Goal: Entertainment & Leisure: Consume media (video, audio)

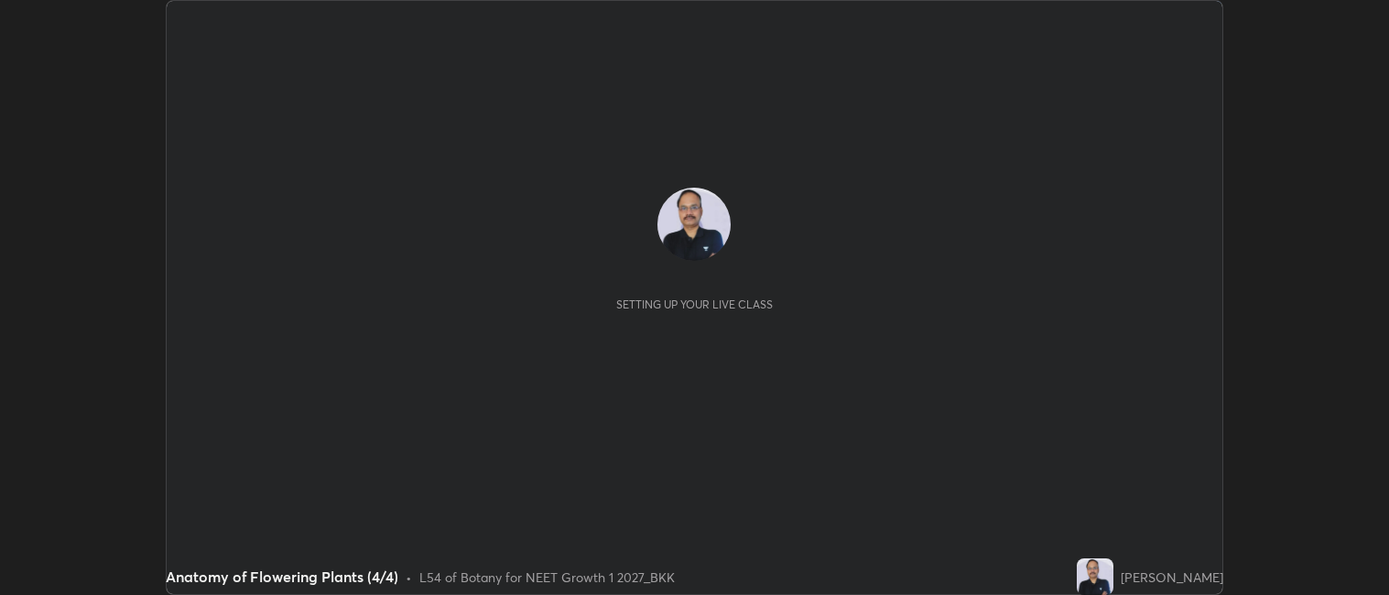
scroll to position [595, 1389]
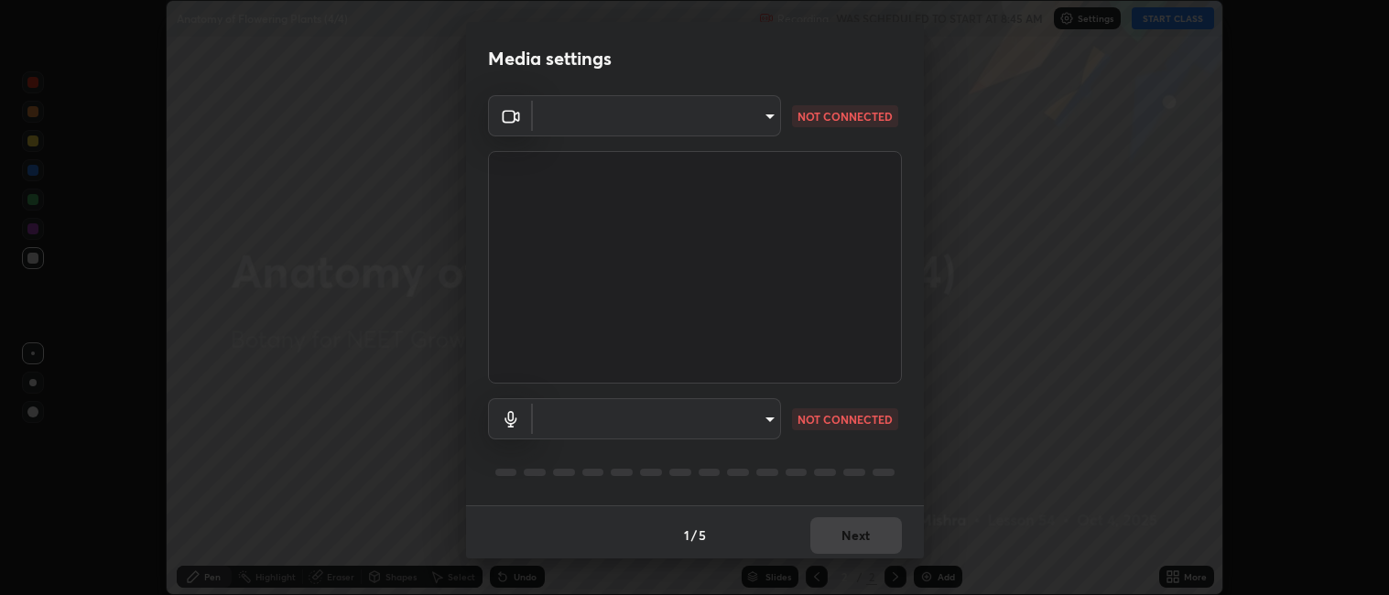
type input "052f9b30e05f62bb2e590cb50044ac96a00de3eab8a32c7a625fc31ec407be61"
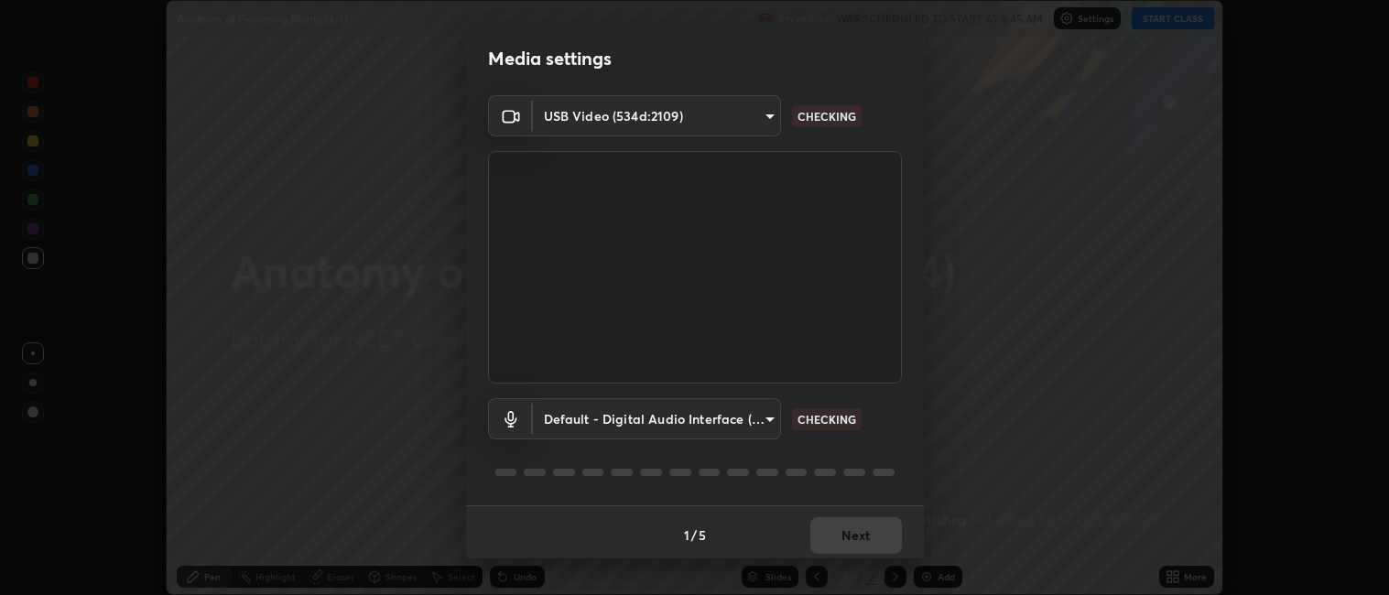
scroll to position [5, 0]
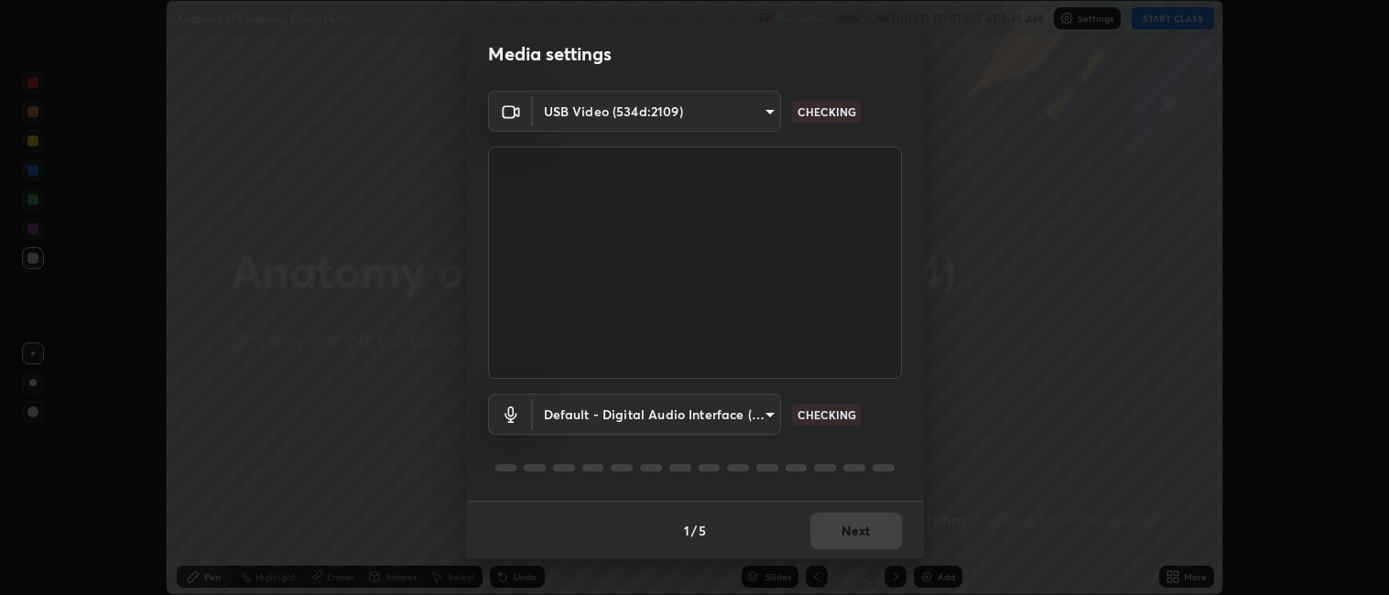
click at [640, 414] on body "Erase all Anatomy of Flowering Plants (4/4) Recording WAS SCHEDULED TO START AT…" at bounding box center [694, 297] width 1389 height 595
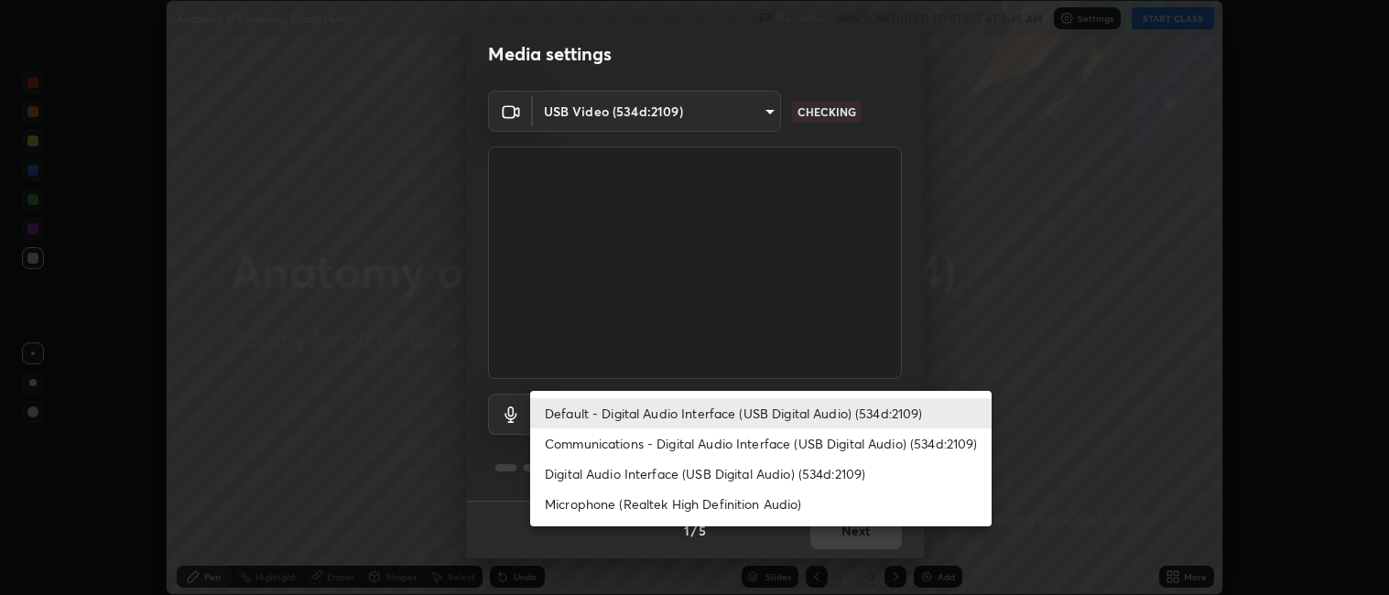
click at [605, 503] on li "Microphone (Realtek High Definition Audio)" at bounding box center [760, 504] width 461 height 30
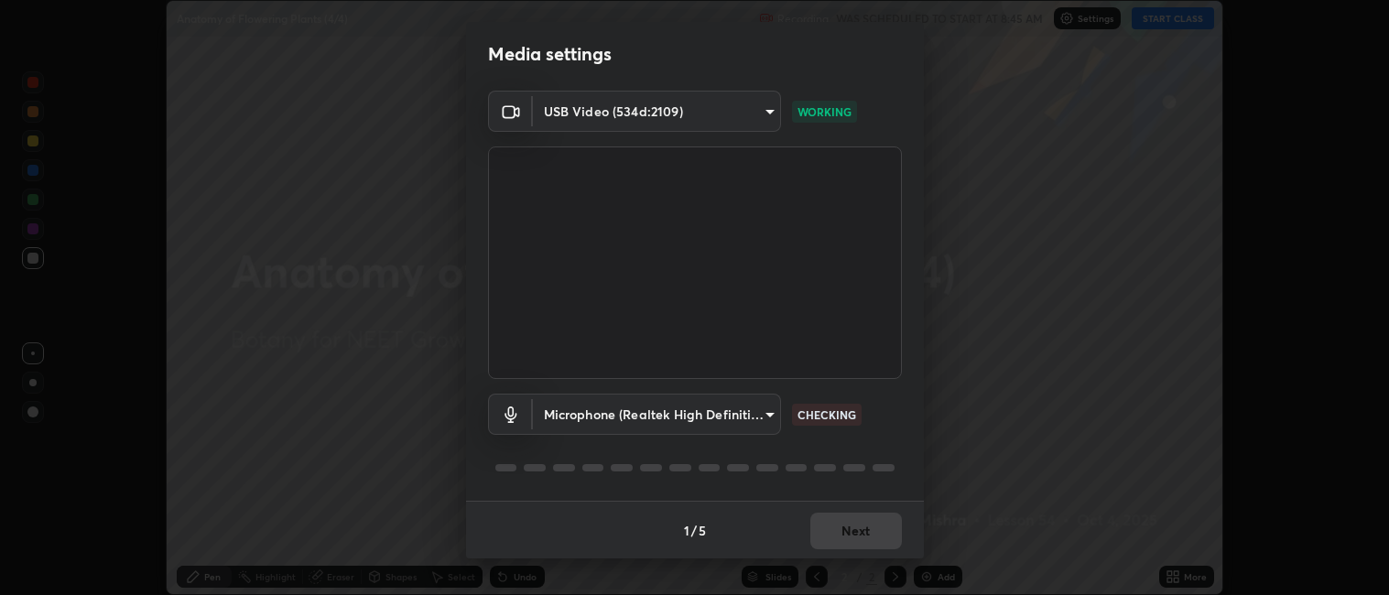
click at [625, 414] on body "Erase all Anatomy of Flowering Plants (4/4) Recording WAS SCHEDULED TO START AT…" at bounding box center [694, 297] width 1389 height 595
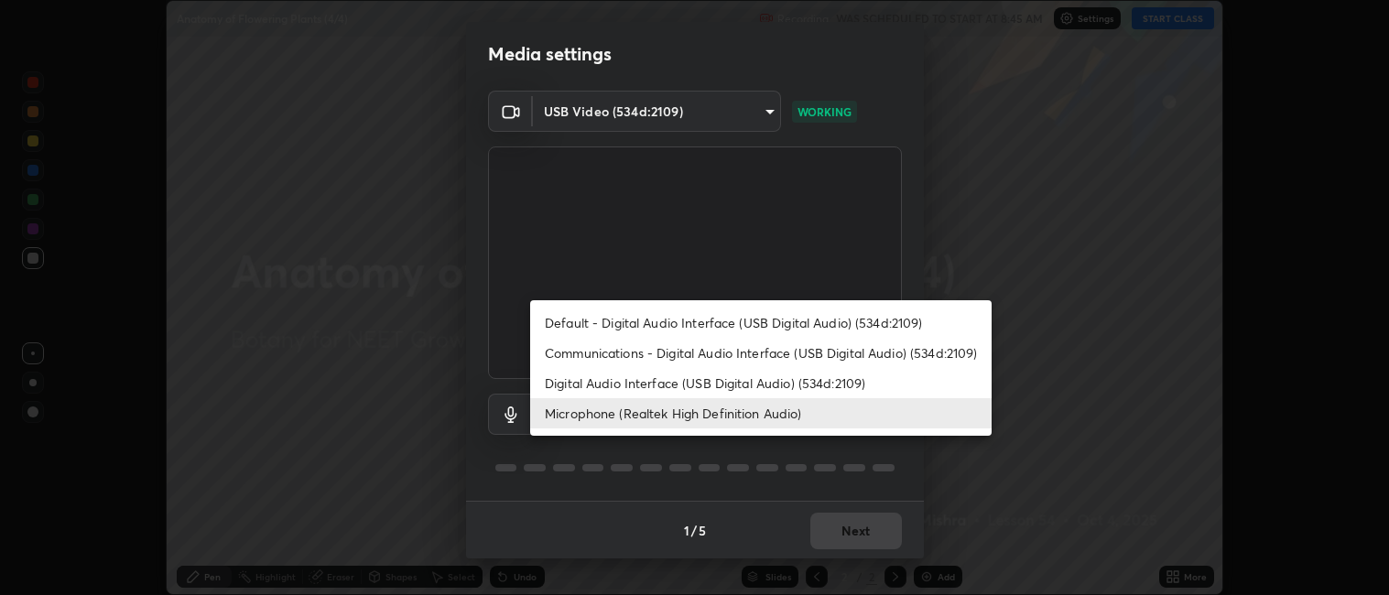
click at [622, 325] on li "Default - Digital Audio Interface (USB Digital Audio) (534d:2109)" at bounding box center [760, 323] width 461 height 30
type input "default"
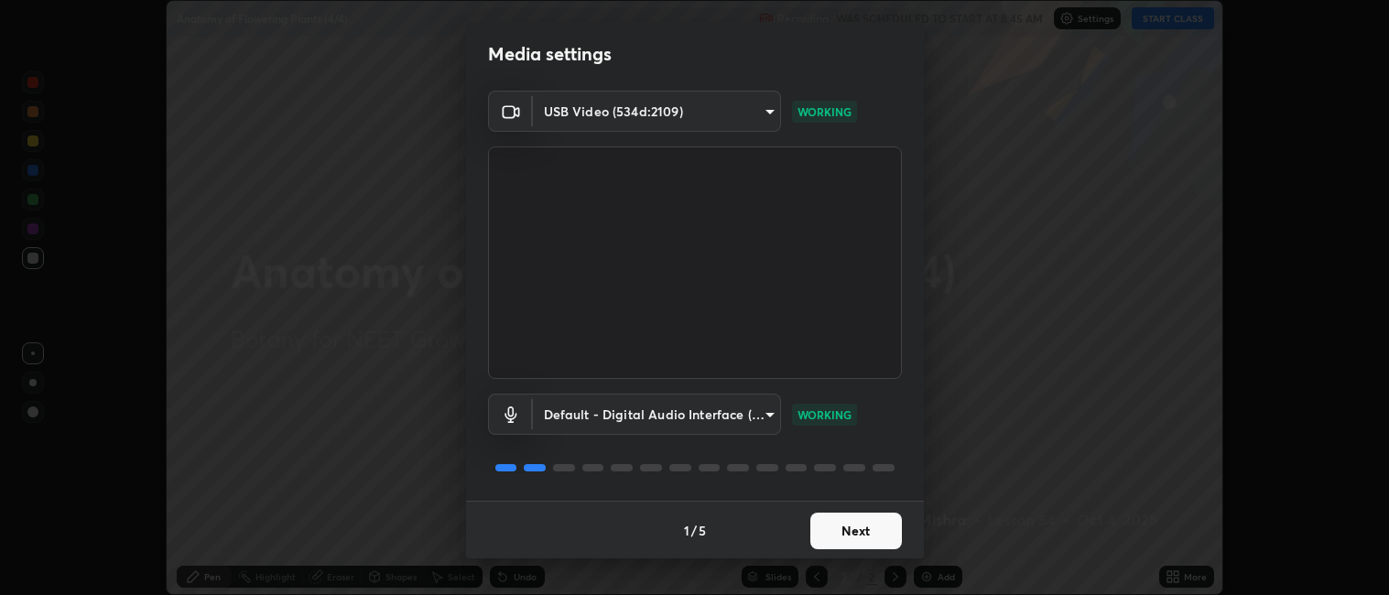
click at [866, 538] on button "Next" at bounding box center [856, 531] width 92 height 37
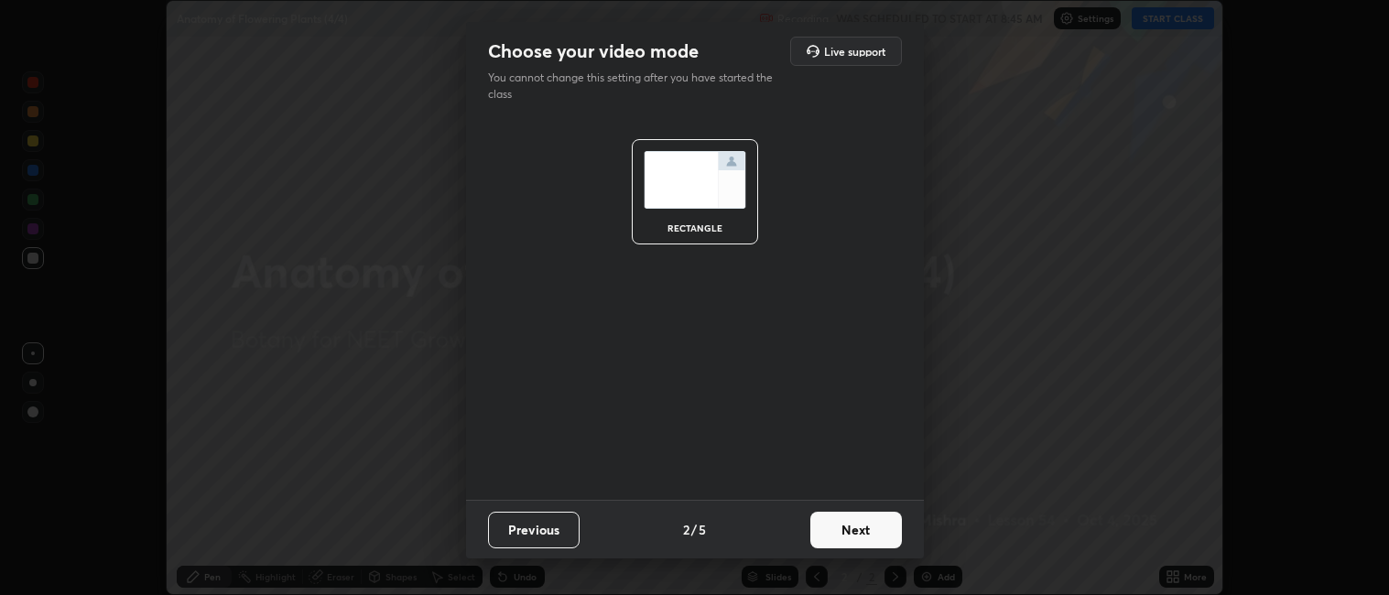
click at [866, 538] on button "Next" at bounding box center [856, 530] width 92 height 37
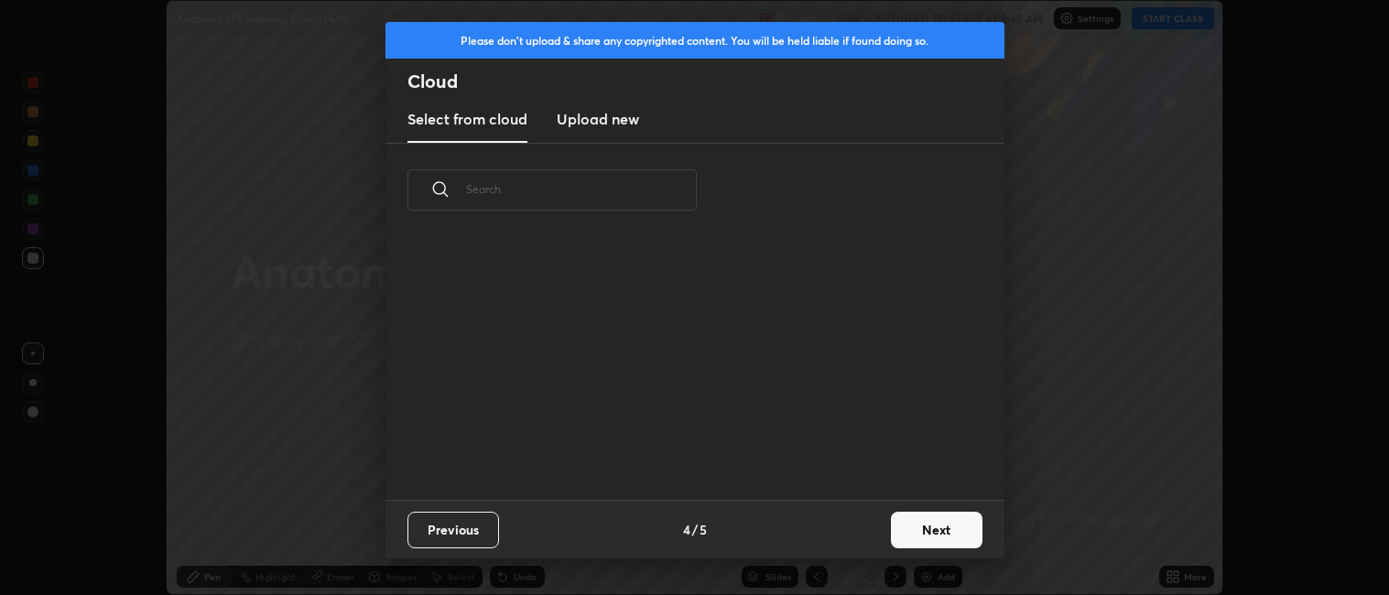
click at [944, 536] on button "Next" at bounding box center [937, 530] width 92 height 37
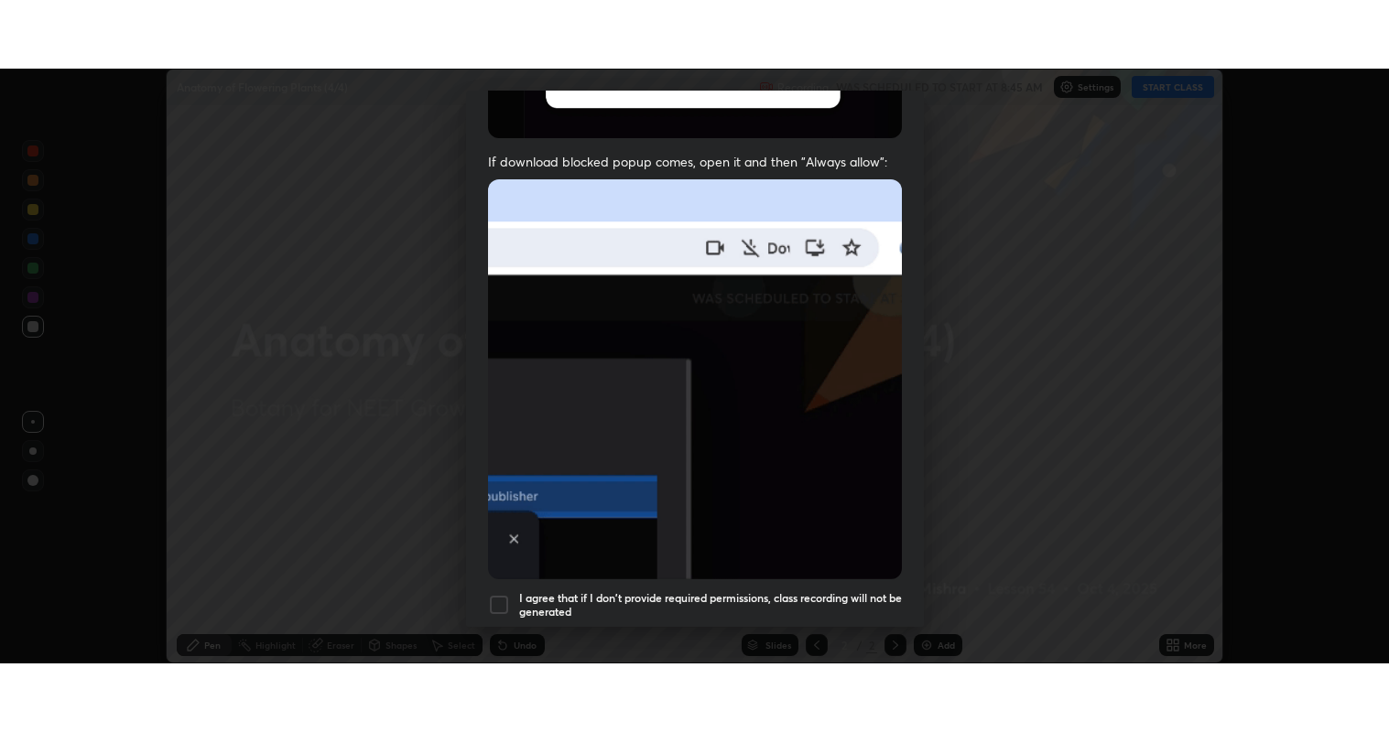
scroll to position [378, 0]
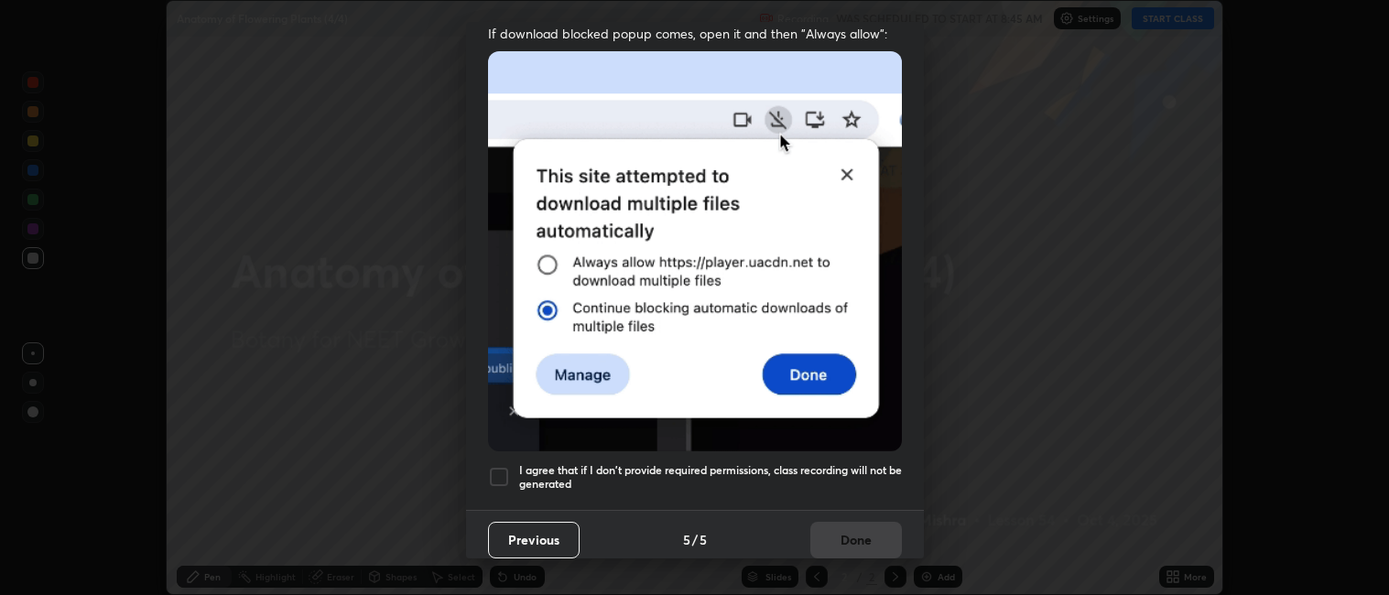
click at [495, 466] on div at bounding box center [499, 477] width 22 height 22
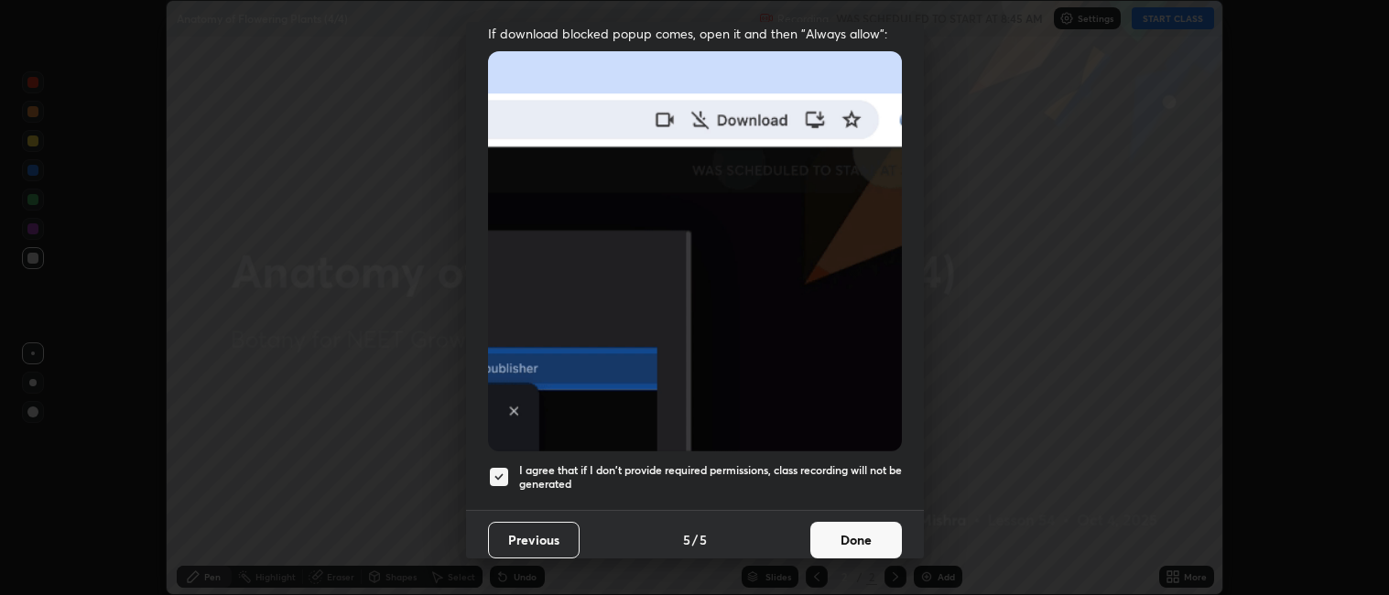
click at [864, 525] on button "Done" at bounding box center [856, 540] width 92 height 37
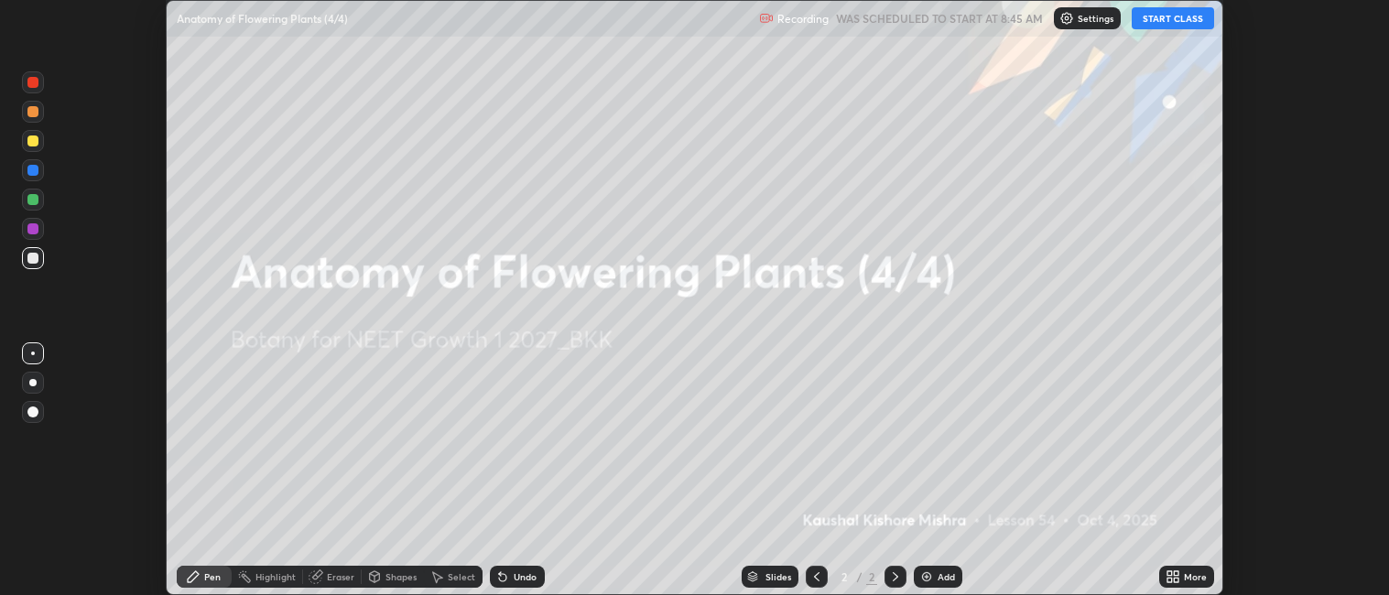
click at [1176, 575] on icon at bounding box center [1175, 573] width 5 height 5
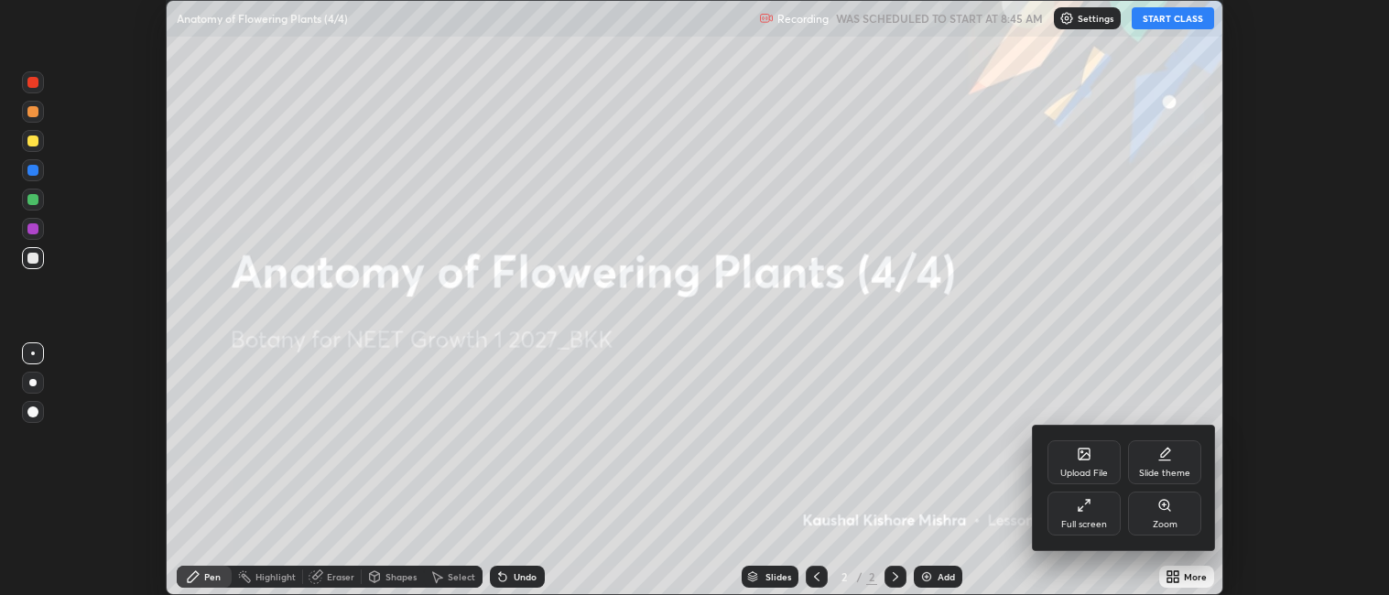
click at [1090, 513] on div "Full screen" at bounding box center [1083, 514] width 73 height 44
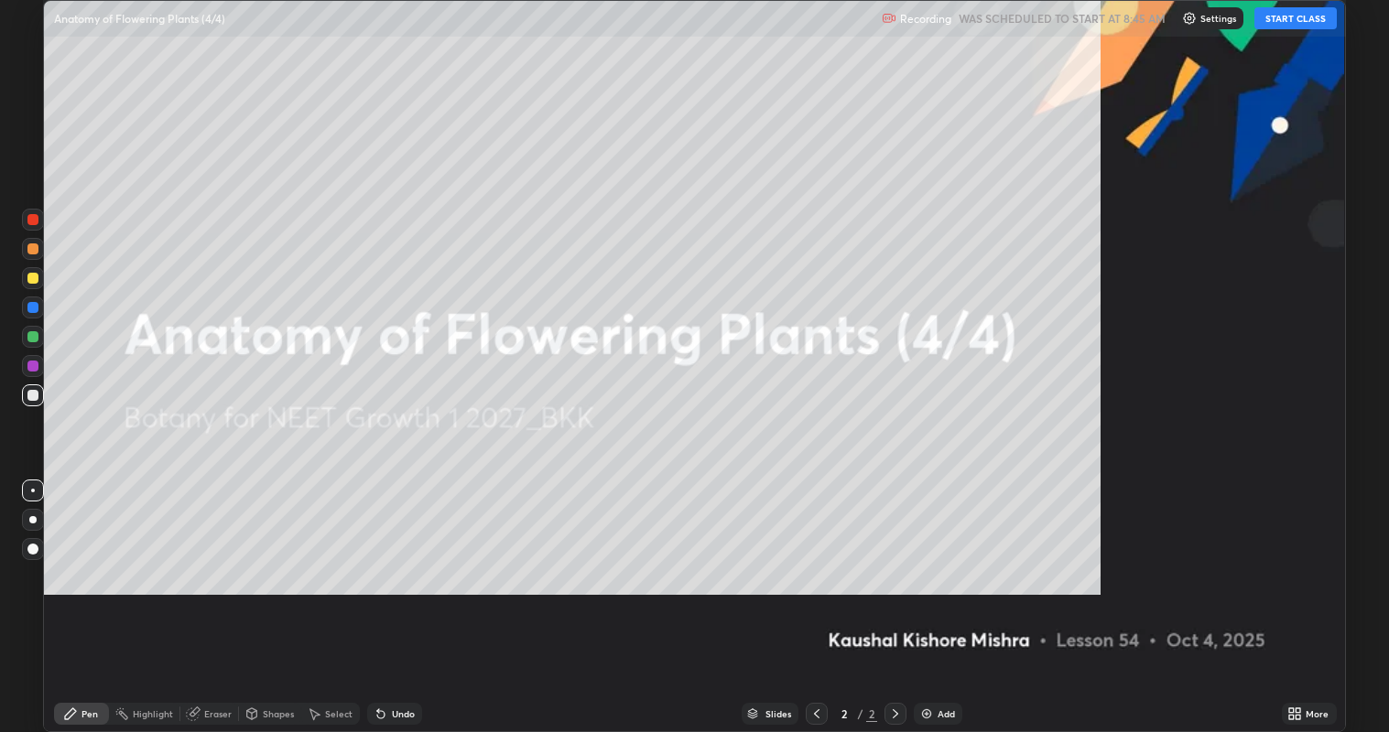
scroll to position [732, 1389]
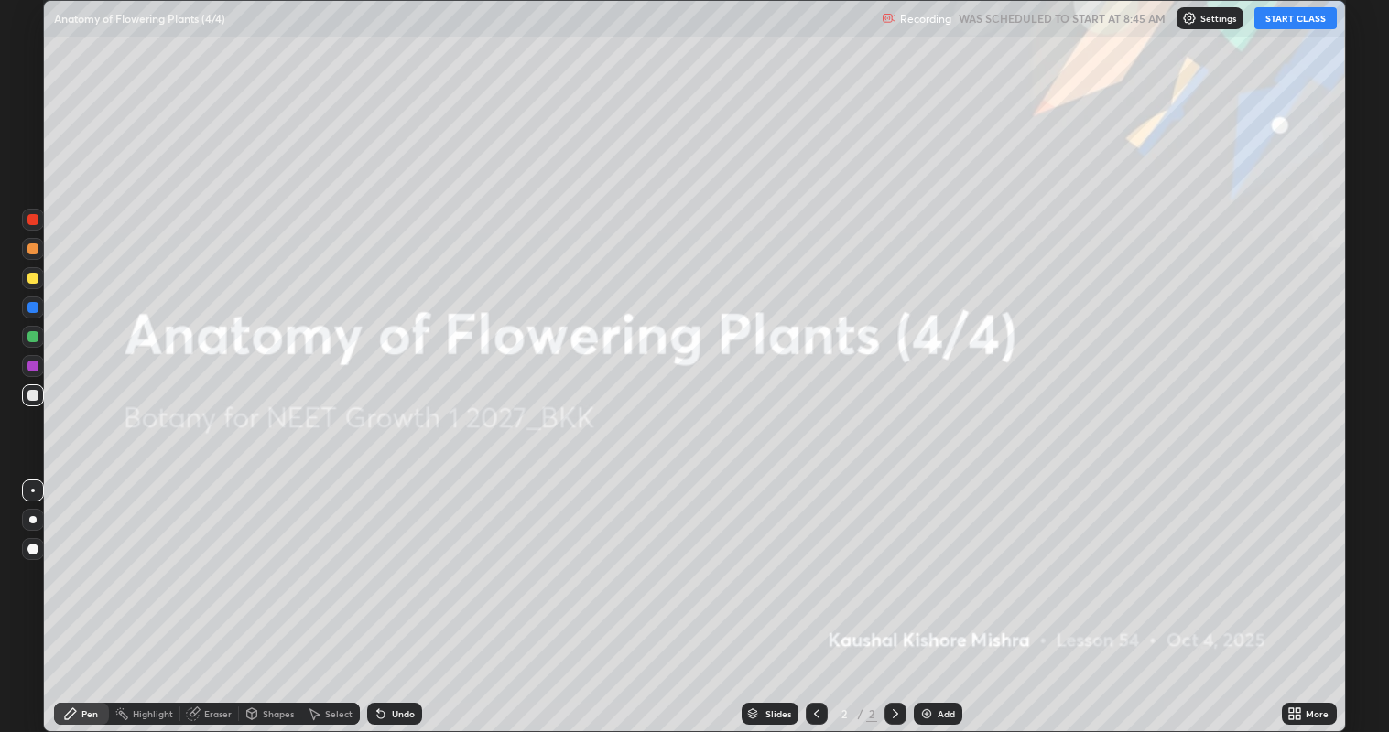
click at [1274, 19] on button "START CLASS" at bounding box center [1295, 18] width 82 height 22
click at [923, 594] on img at bounding box center [926, 714] width 15 height 15
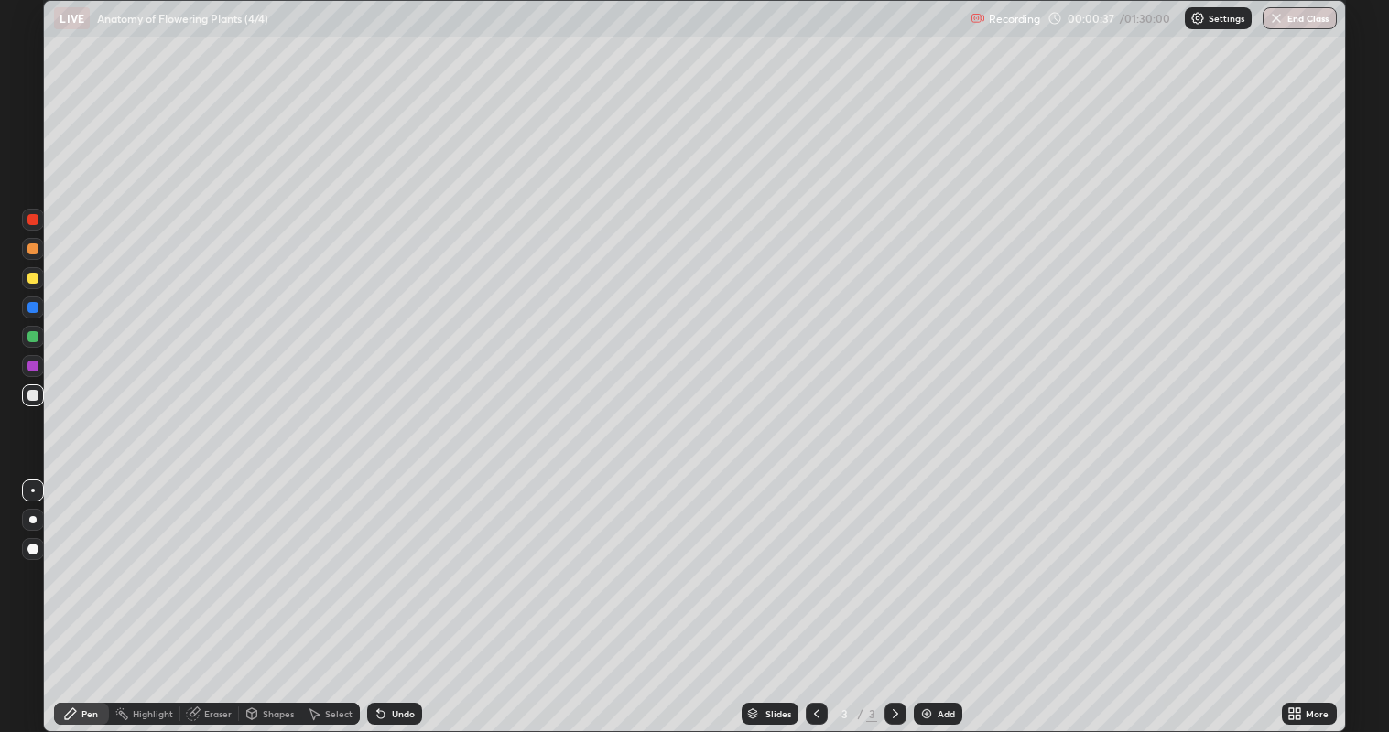
click at [34, 278] on div at bounding box center [32, 278] width 11 height 11
click at [37, 396] on div at bounding box center [32, 395] width 11 height 11
click at [35, 284] on div at bounding box center [33, 278] width 22 height 22
click at [32, 335] on div at bounding box center [32, 336] width 11 height 11
click at [34, 248] on div at bounding box center [32, 248] width 11 height 11
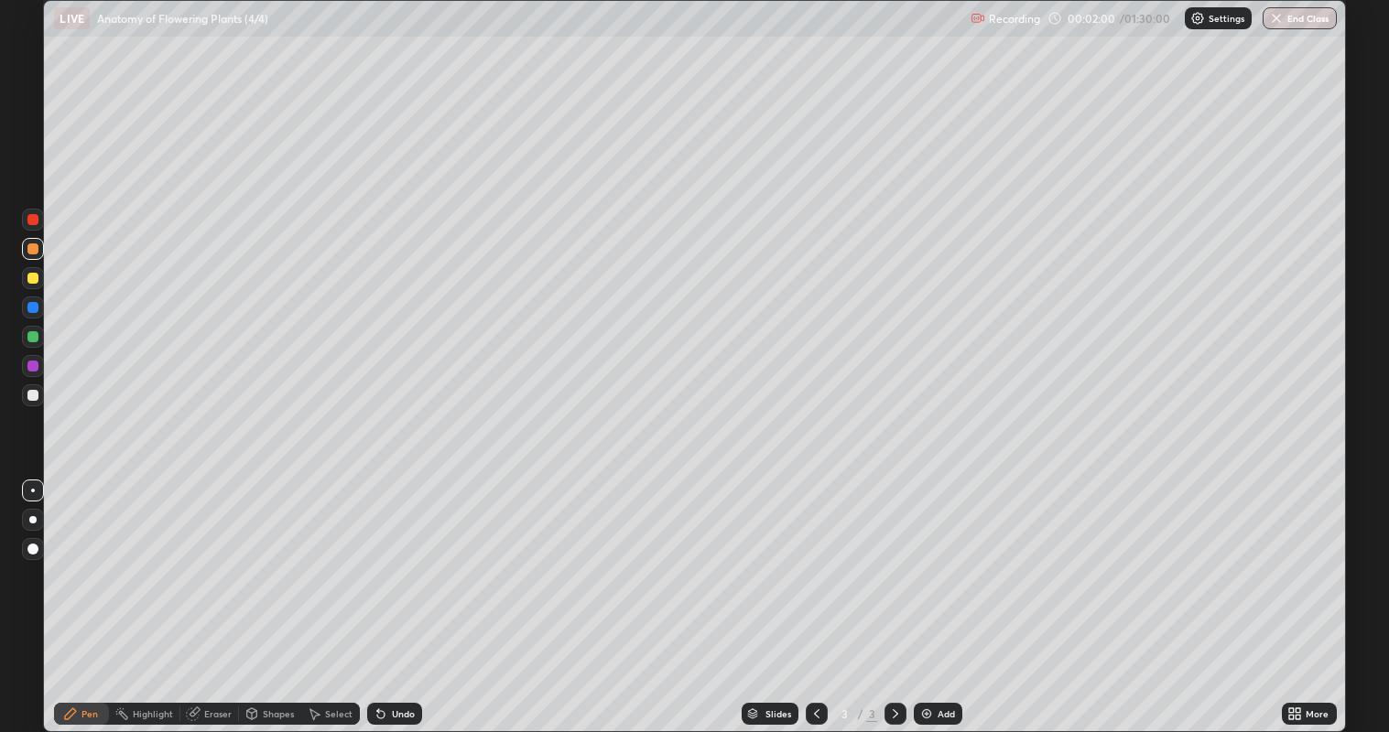
click at [34, 395] on div at bounding box center [32, 395] width 11 height 11
click at [215, 594] on div "Eraser" at bounding box center [217, 713] width 27 height 9
click at [82, 594] on div "Pen" at bounding box center [89, 713] width 16 height 9
click at [36, 335] on div at bounding box center [32, 336] width 11 height 11
click at [43, 249] on div at bounding box center [33, 249] width 22 height 22
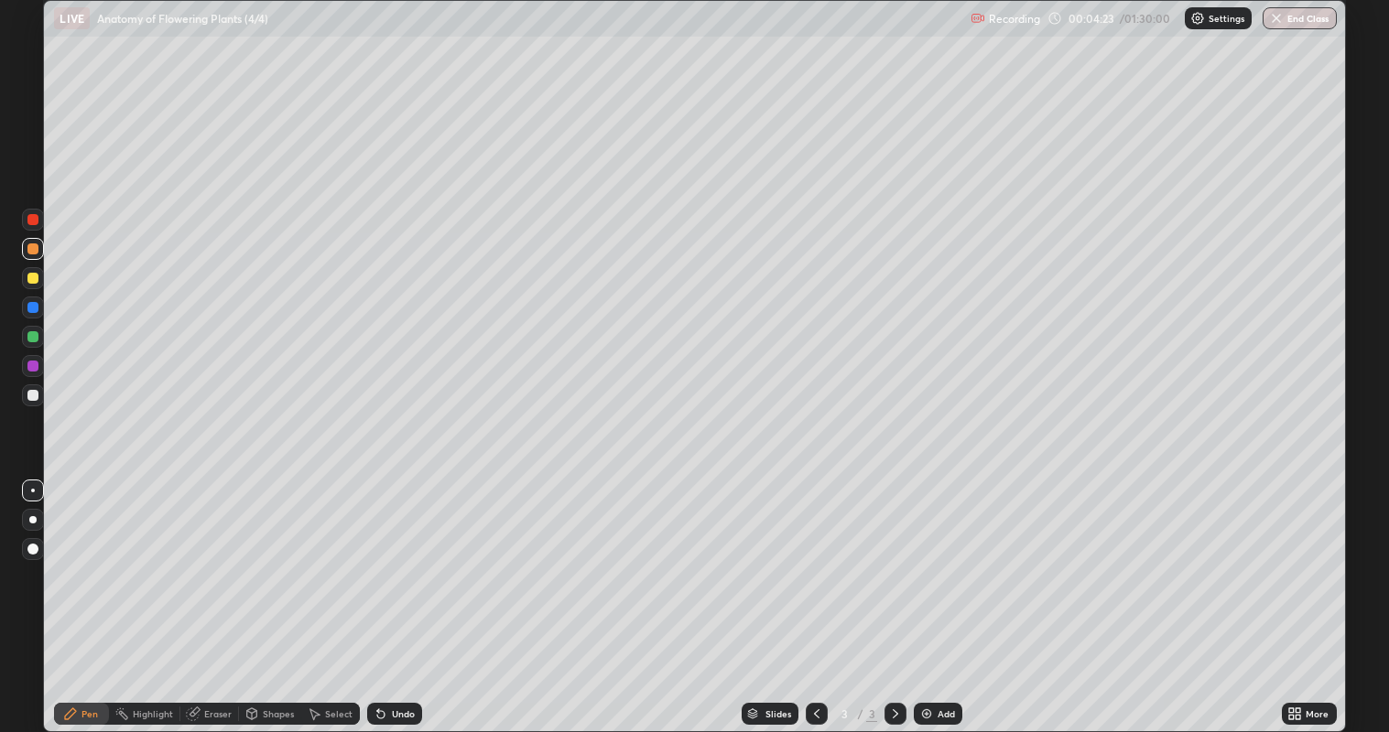
click at [204, 594] on div "Eraser" at bounding box center [217, 713] width 27 height 9
click at [81, 594] on div "Pen" at bounding box center [89, 713] width 16 height 9
click at [38, 339] on div at bounding box center [32, 336] width 11 height 11
click at [28, 395] on div at bounding box center [32, 395] width 11 height 11
click at [923, 594] on img at bounding box center [926, 714] width 15 height 15
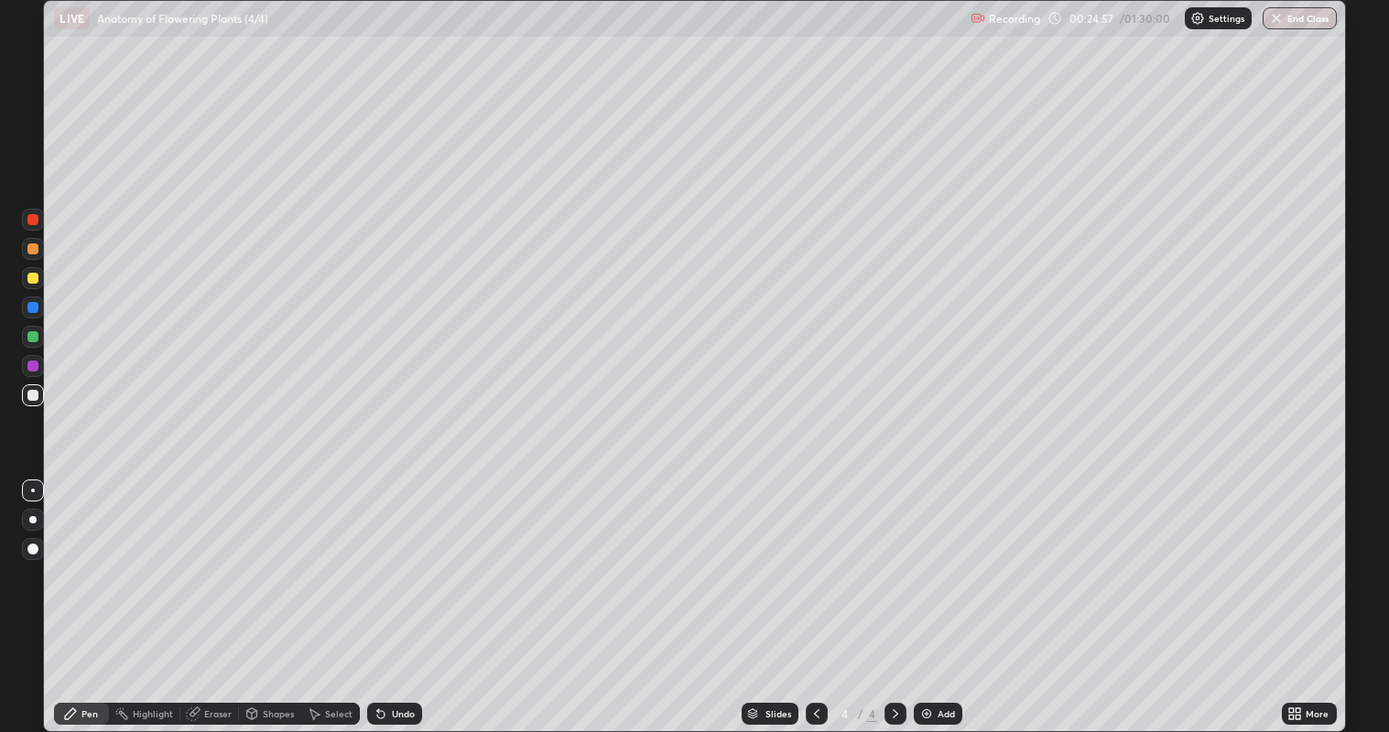
click at [30, 281] on div at bounding box center [32, 278] width 11 height 11
click at [34, 395] on div at bounding box center [32, 395] width 11 height 11
click at [33, 336] on div at bounding box center [32, 336] width 11 height 11
click at [33, 283] on div at bounding box center [32, 278] width 11 height 11
click at [33, 336] on div at bounding box center [32, 336] width 11 height 11
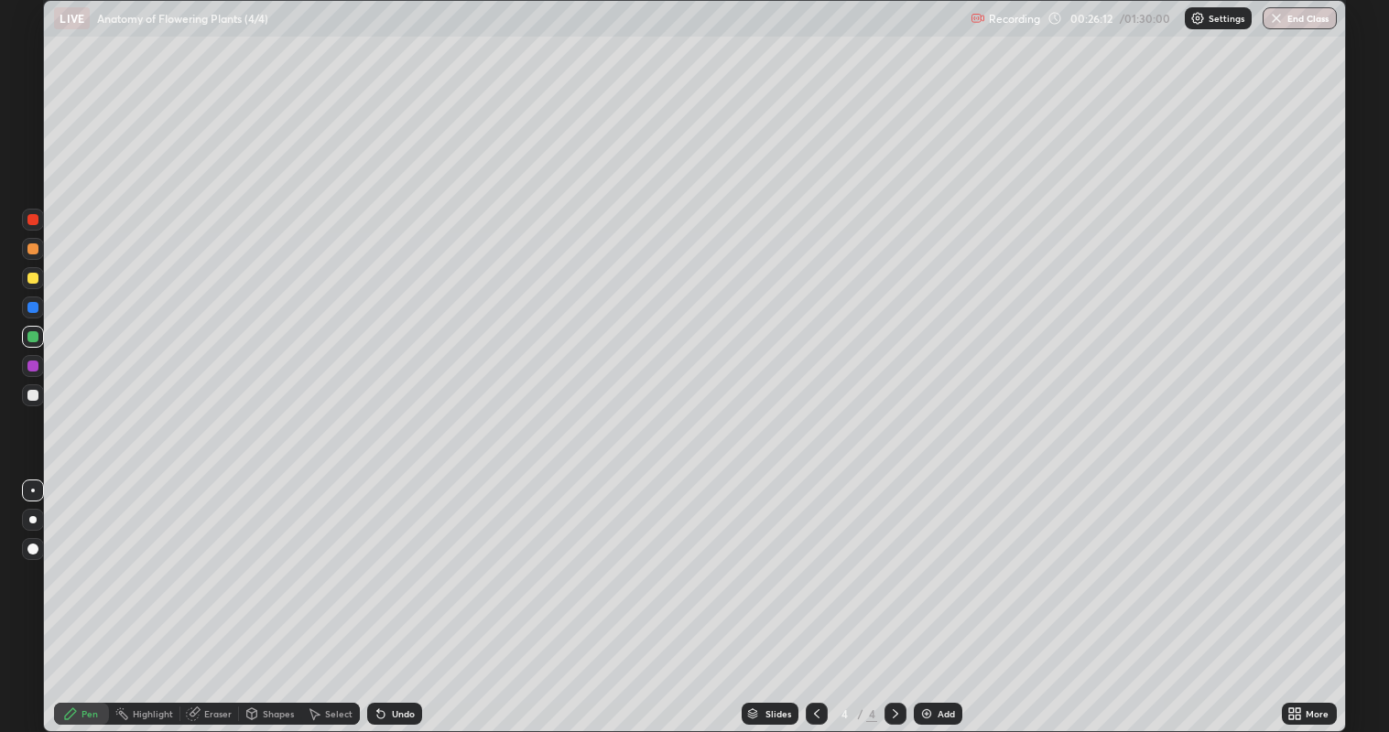
click at [32, 519] on div at bounding box center [32, 519] width 7 height 7
click at [35, 252] on div at bounding box center [32, 248] width 11 height 11
click at [815, 594] on icon at bounding box center [816, 714] width 15 height 15
click at [893, 594] on icon at bounding box center [895, 714] width 15 height 15
click at [815, 594] on icon at bounding box center [816, 714] width 15 height 15
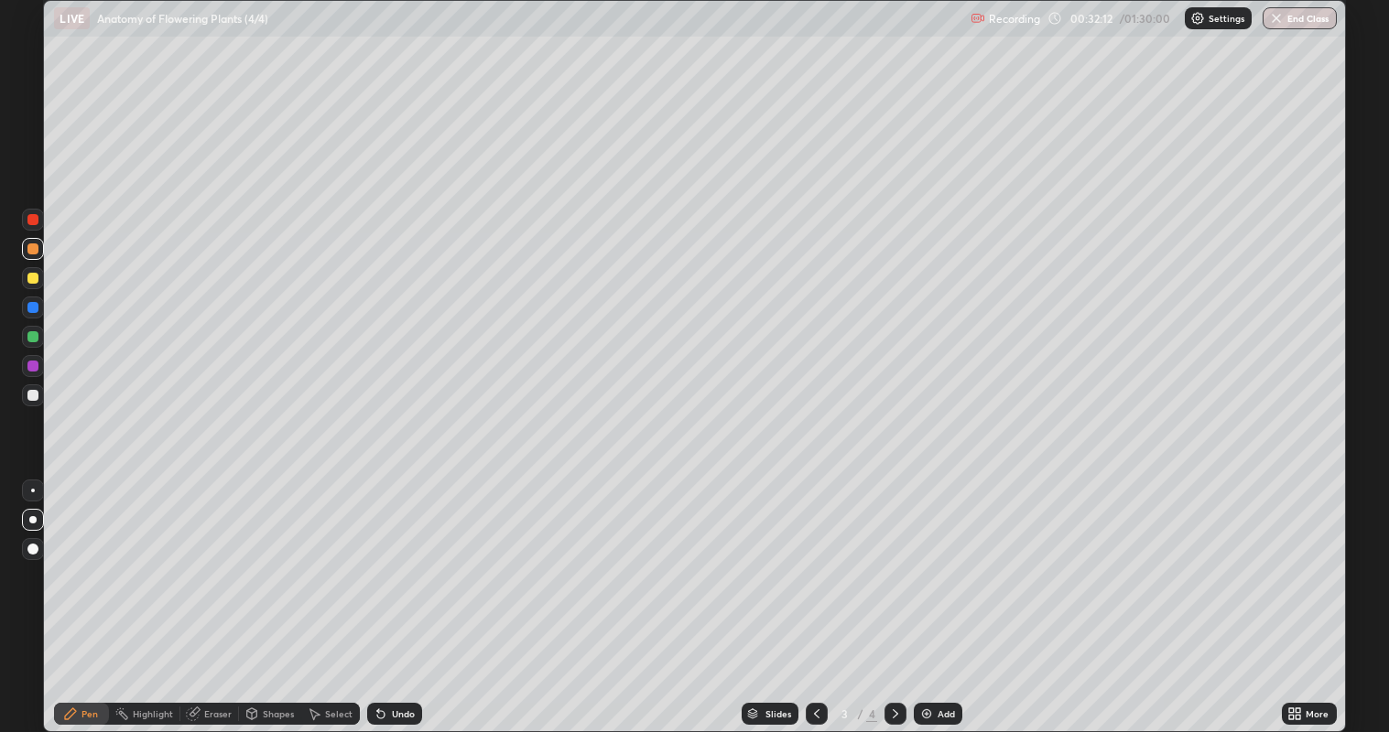
click at [893, 594] on icon at bounding box center [895, 714] width 15 height 15
click at [824, 594] on div at bounding box center [816, 714] width 22 height 22
click at [895, 594] on icon at bounding box center [894, 713] width 5 height 9
click at [920, 594] on img at bounding box center [926, 714] width 15 height 15
click at [36, 399] on div at bounding box center [32, 395] width 11 height 11
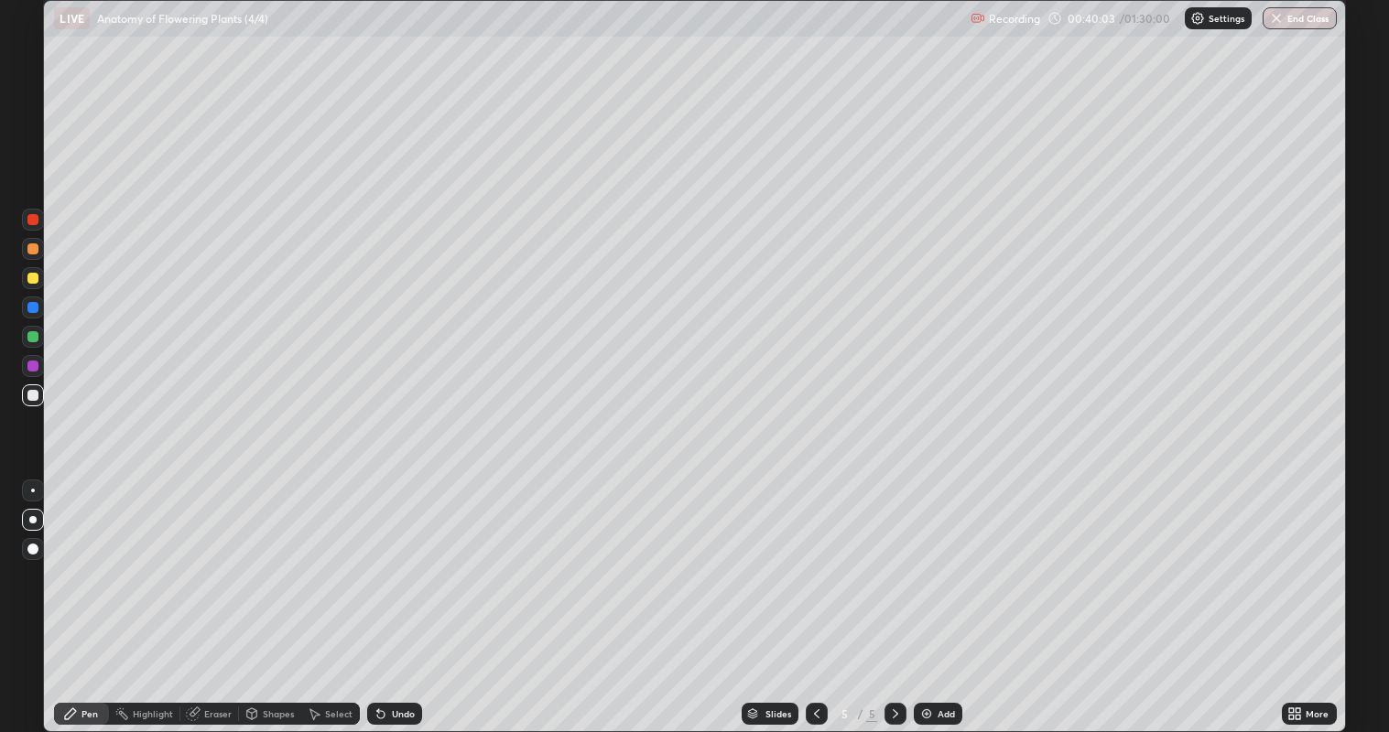
click at [32, 490] on div at bounding box center [33, 491] width 4 height 4
click at [32, 337] on div at bounding box center [32, 336] width 11 height 11
click at [38, 395] on div at bounding box center [32, 395] width 11 height 11
click at [33, 369] on div at bounding box center [32, 366] width 11 height 11
click at [34, 339] on div at bounding box center [32, 336] width 11 height 11
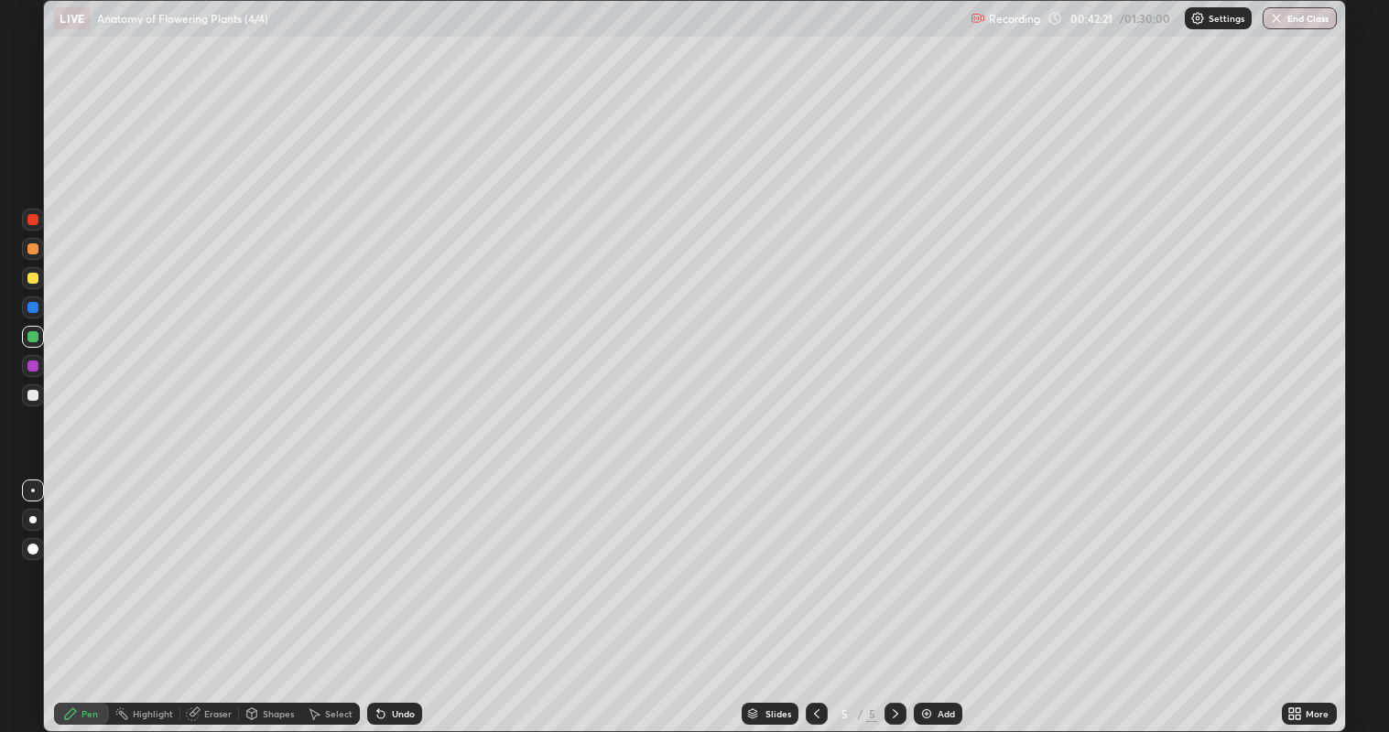
click at [33, 279] on div at bounding box center [32, 278] width 11 height 11
click at [32, 396] on div at bounding box center [32, 395] width 11 height 11
click at [37, 339] on div at bounding box center [32, 336] width 11 height 11
click at [27, 398] on div at bounding box center [32, 395] width 11 height 11
click at [1275, 20] on img "button" at bounding box center [1276, 18] width 15 height 15
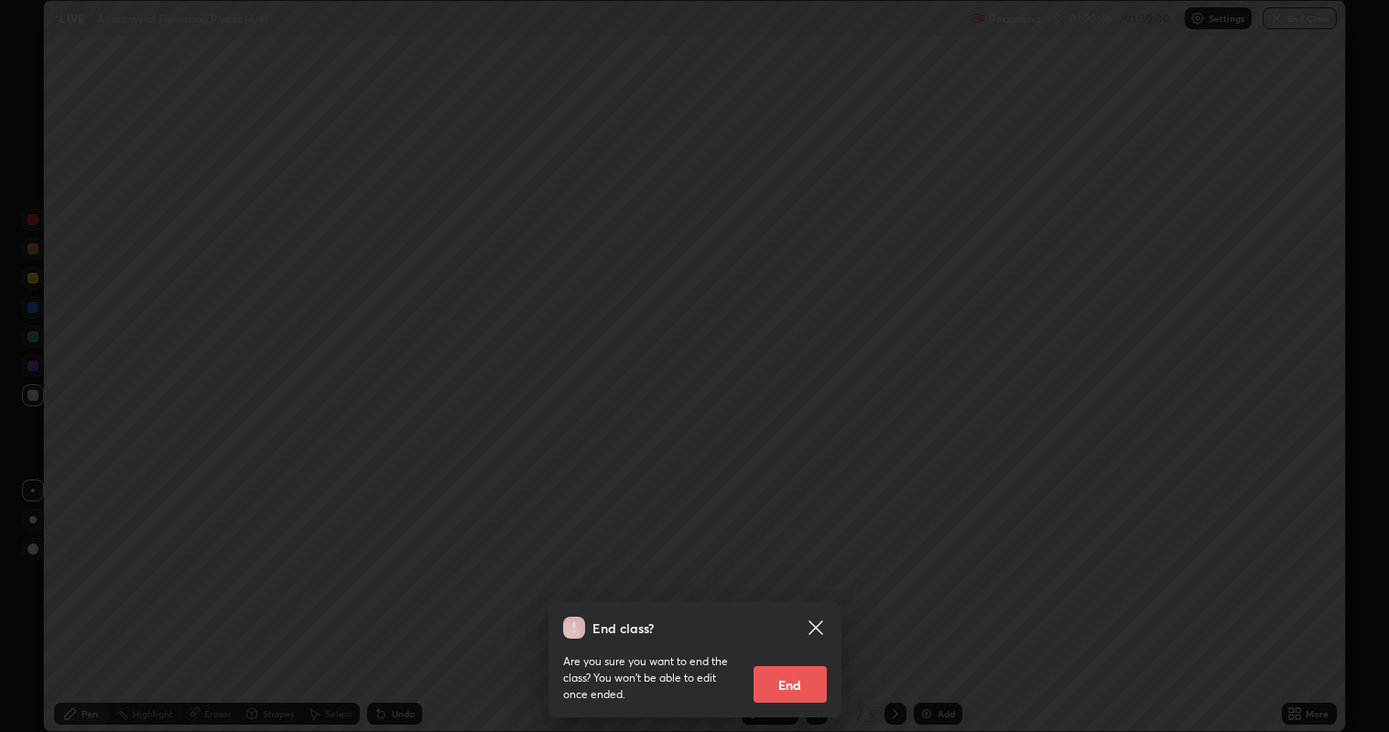
click at [789, 594] on button "End" at bounding box center [789, 684] width 73 height 37
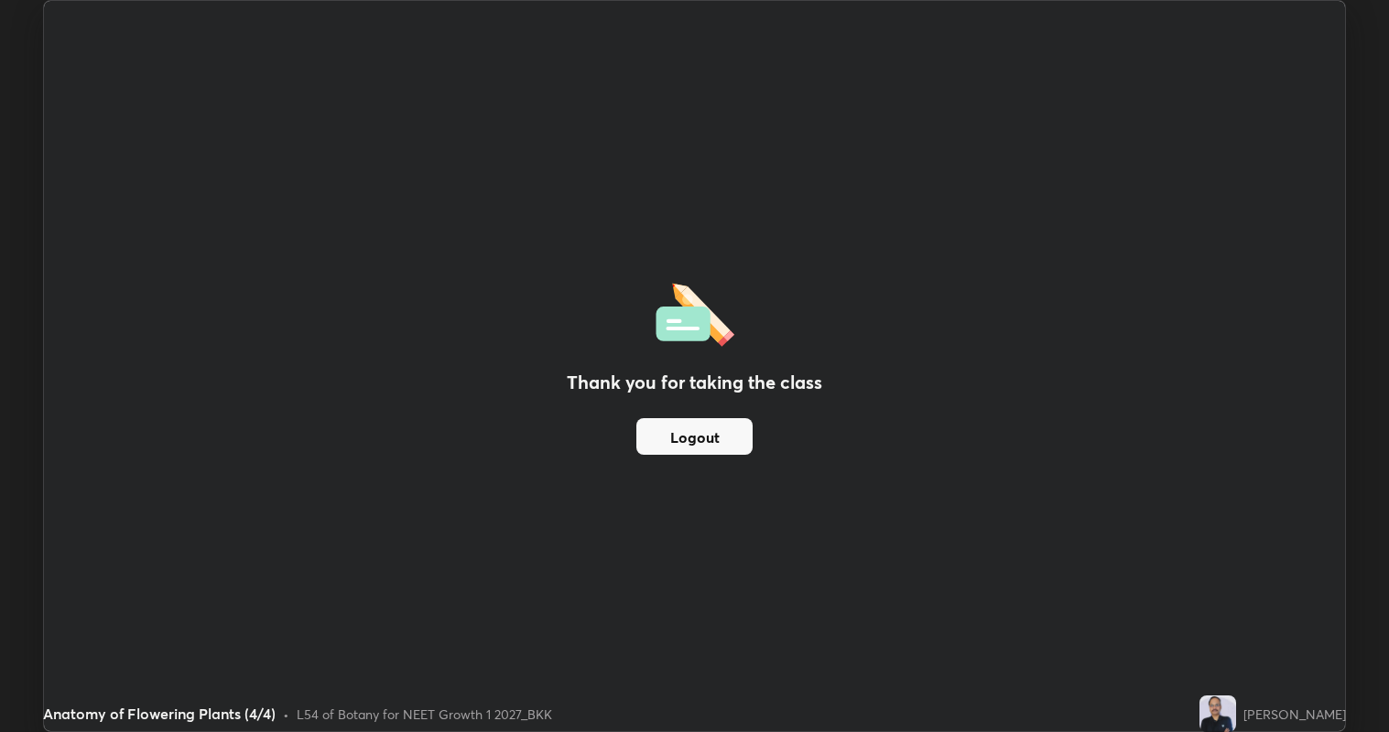
click at [708, 428] on button "Logout" at bounding box center [694, 436] width 116 height 37
